Goal: Task Accomplishment & Management: Use online tool/utility

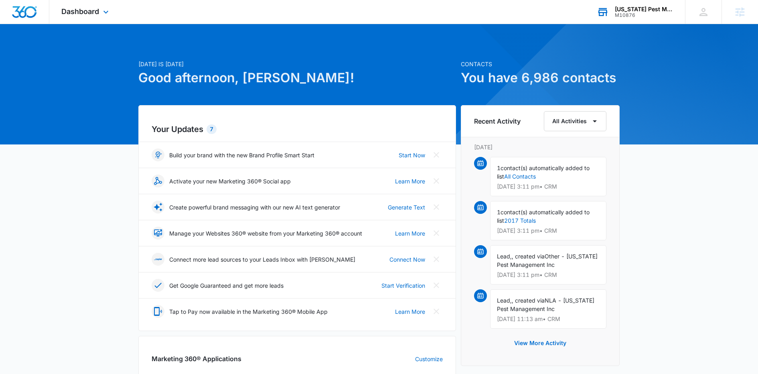
click at [618, 11] on div "[US_STATE] Pest Management" at bounding box center [644, 9] width 59 height 6
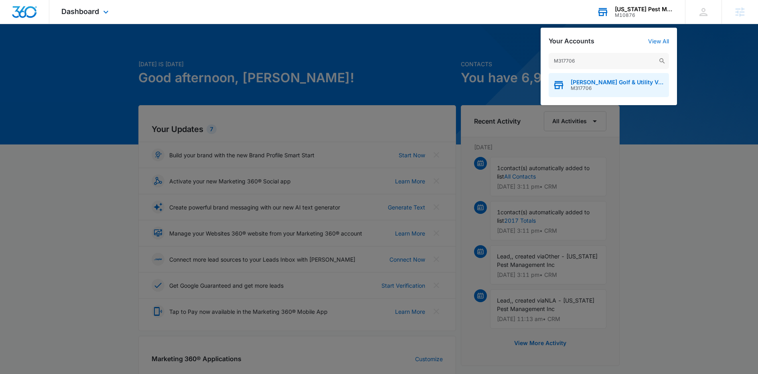
type input "M317706"
click at [609, 81] on span "[PERSON_NAME] Golf & Utility Vehicles" at bounding box center [618, 82] width 94 height 6
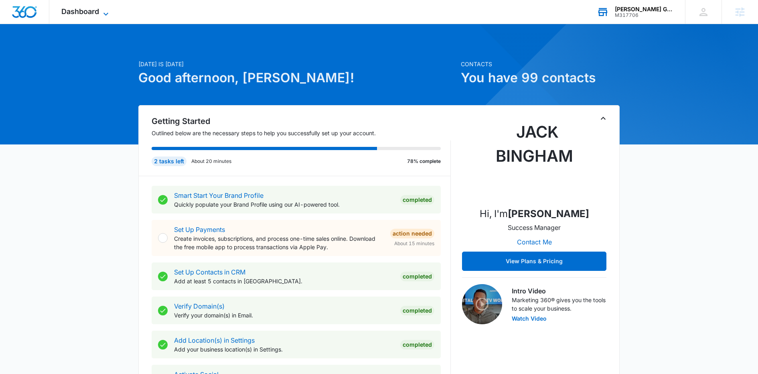
click at [108, 14] on icon at bounding box center [106, 14] width 10 height 10
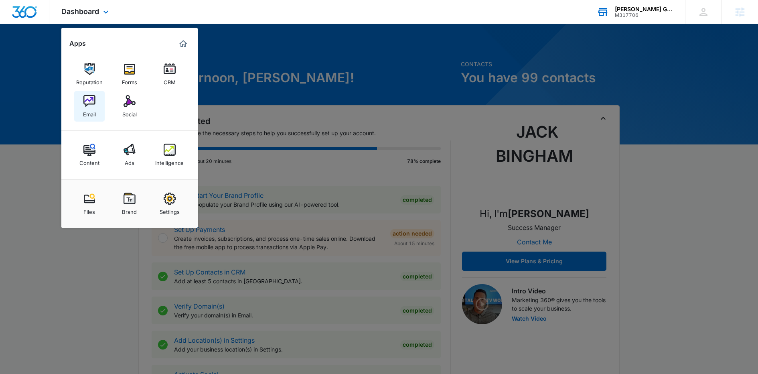
click at [96, 112] on link "Email" at bounding box center [89, 106] width 30 height 30
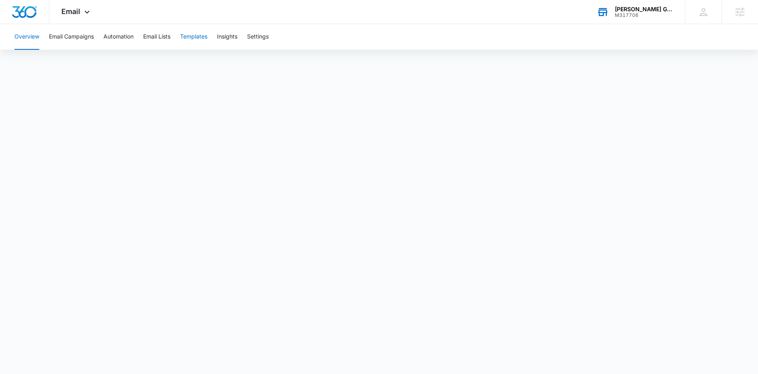
click at [205, 37] on button "Templates" at bounding box center [193, 37] width 27 height 26
click at [87, 36] on button "Email Campaigns" at bounding box center [71, 37] width 45 height 26
click at [125, 35] on button "Automation" at bounding box center [119, 37] width 30 height 26
